Goal: Transaction & Acquisition: Purchase product/service

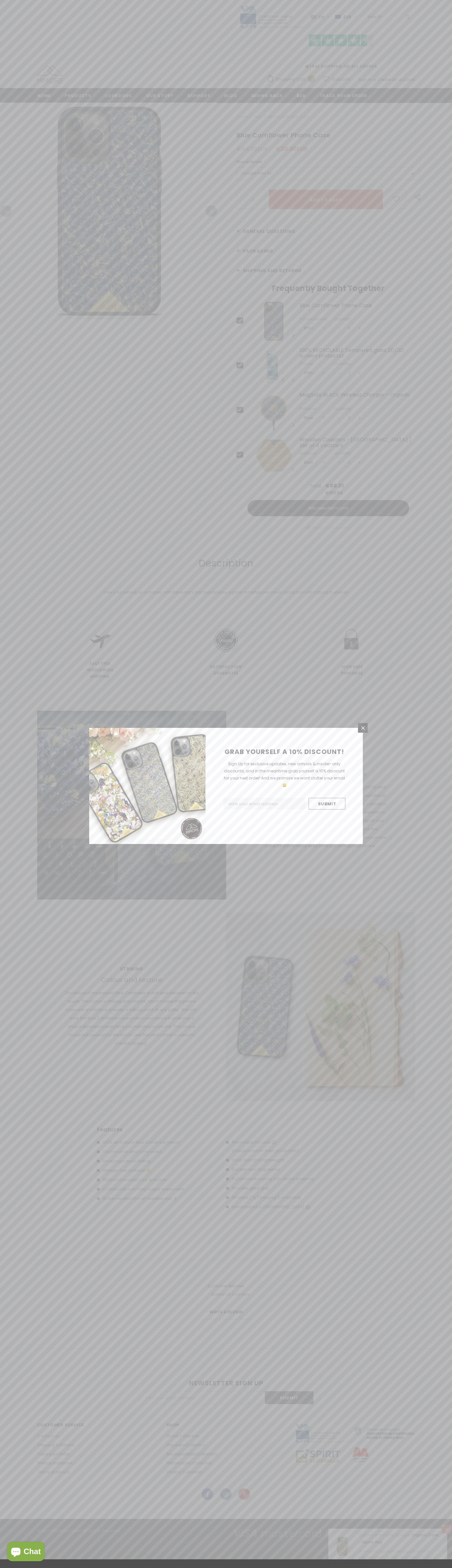
click at [362, 728] on icon at bounding box center [363, 728] width 4 height 4
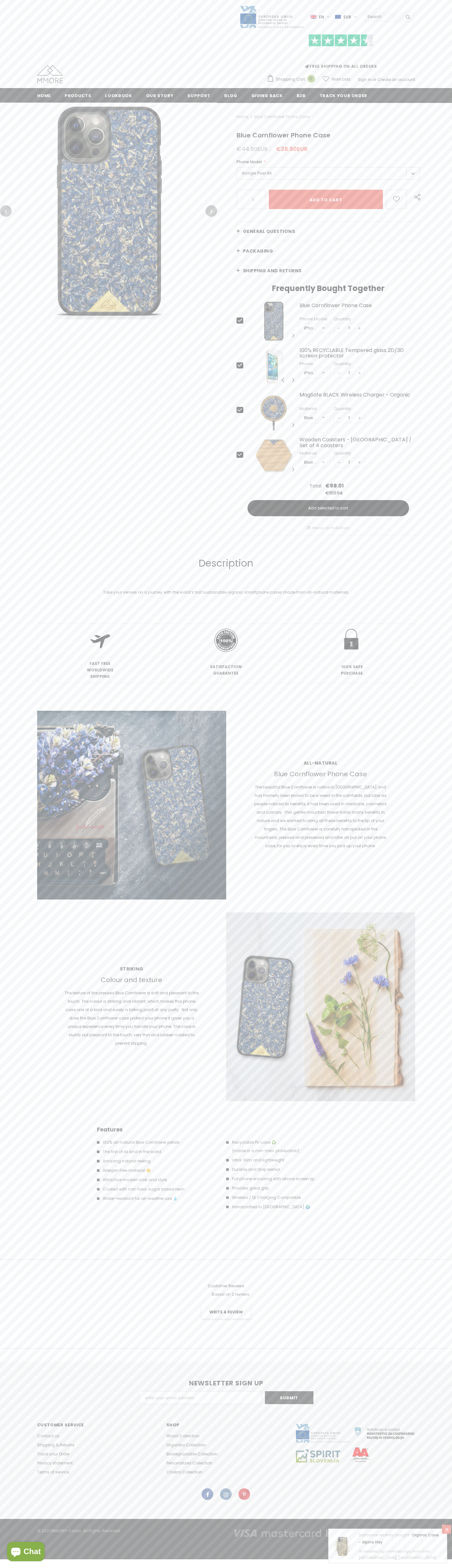
click at [325, 200] on input "Add to cart" at bounding box center [325, 200] width 114 height 19
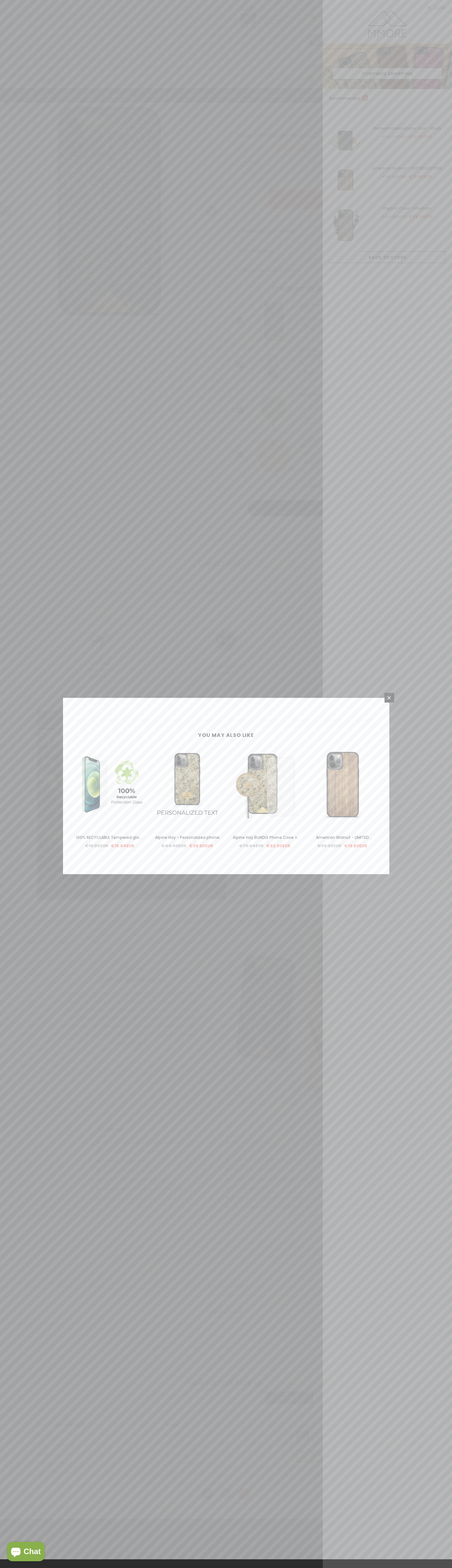
click at [389, 698] on icon at bounding box center [389, 698] width 4 height 4
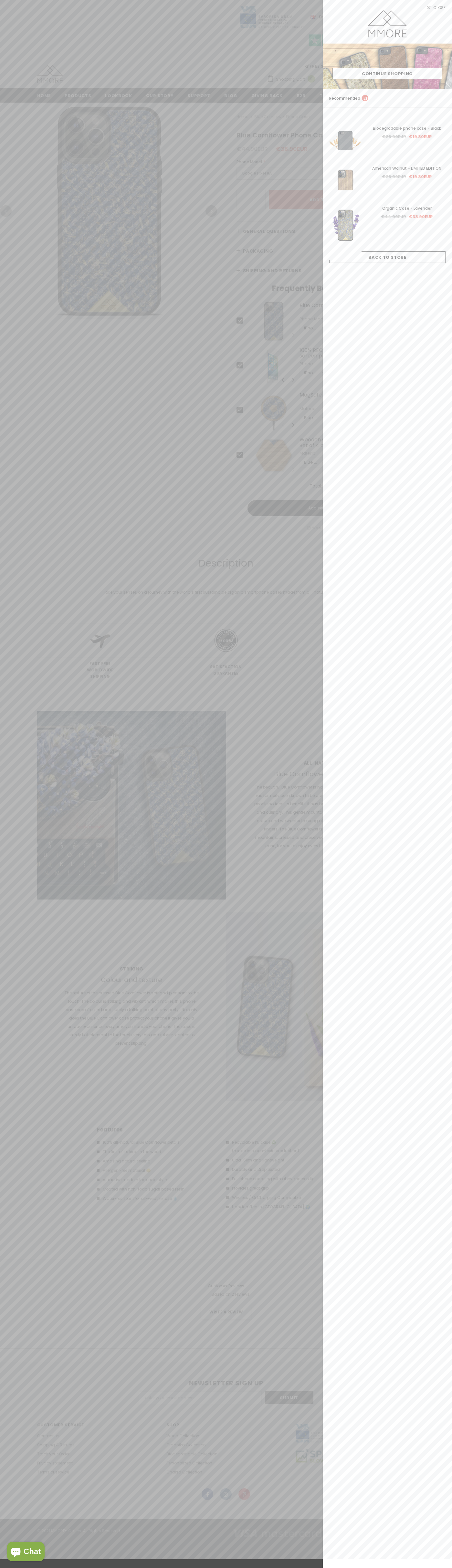
click at [387, 5] on link "Close" at bounding box center [387, 5] width 129 height 10
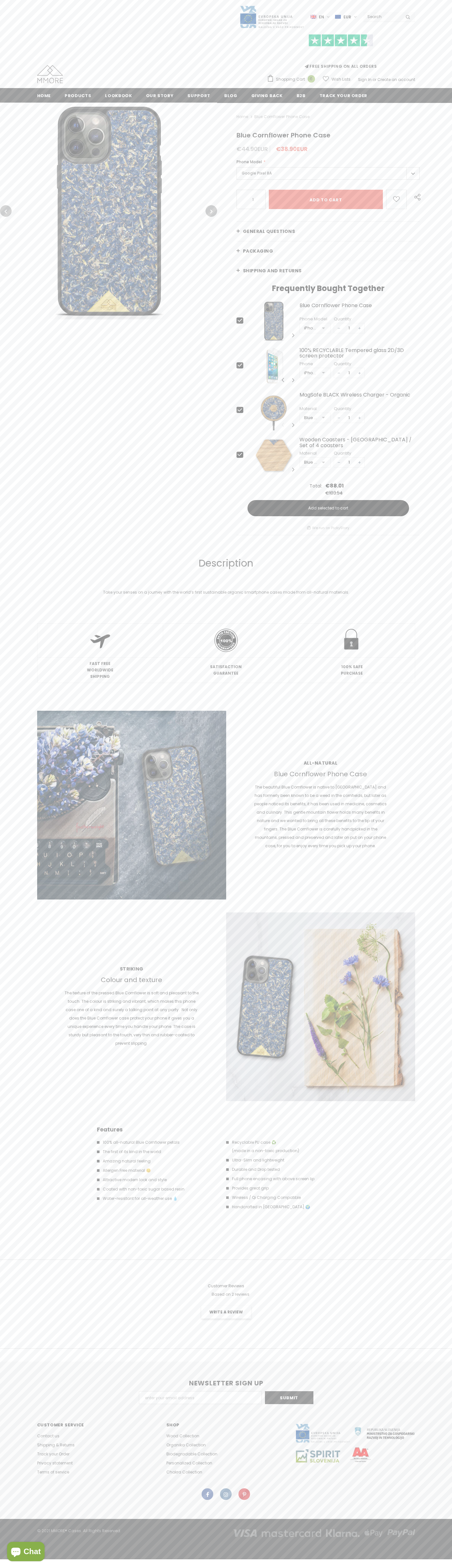
click at [270, 78] on icon at bounding box center [270, 78] width 7 height 7
click at [291, 79] on span "Shopping Cart" at bounding box center [291, 79] width 29 height 7
